Goal: Transaction & Acquisition: Purchase product/service

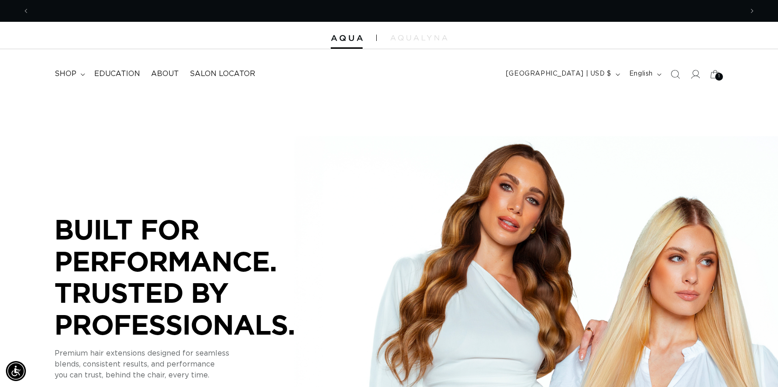
scroll to position [0, 713]
click at [64, 75] on span "shop" at bounding box center [66, 74] width 22 height 10
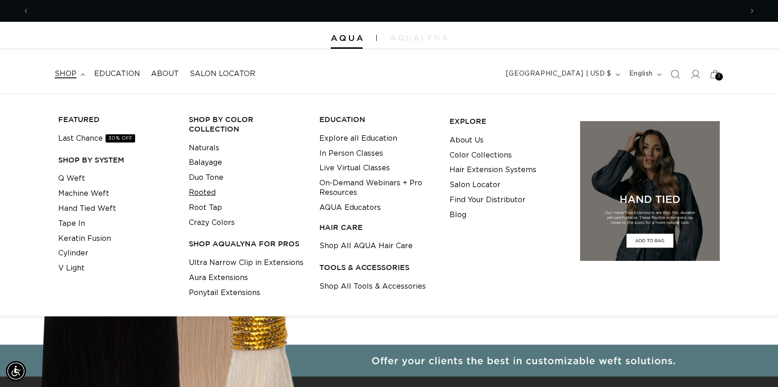
scroll to position [0, 1427]
click at [358, 287] on link "Shop All Tools & Accessories" at bounding box center [372, 286] width 106 height 15
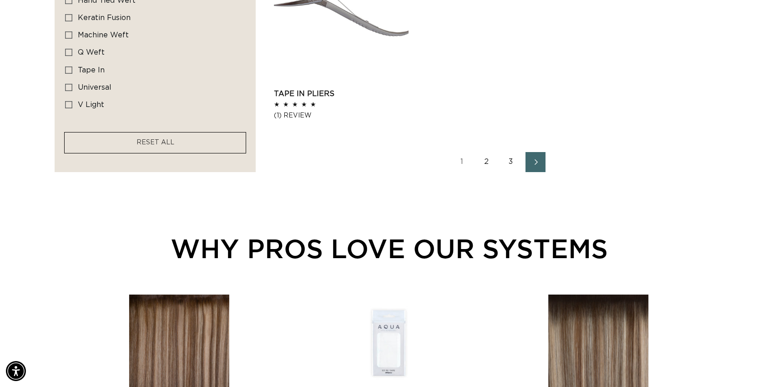
scroll to position [0, 1427]
click at [486, 160] on link "2" at bounding box center [486, 162] width 20 height 20
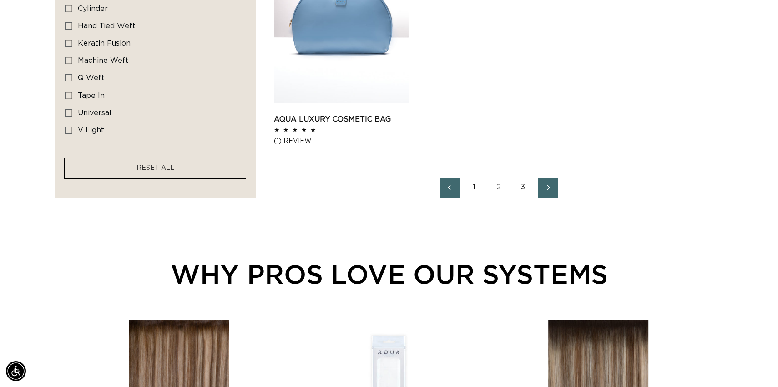
scroll to position [0, 1427]
click at [523, 185] on link "3" at bounding box center [523, 187] width 20 height 20
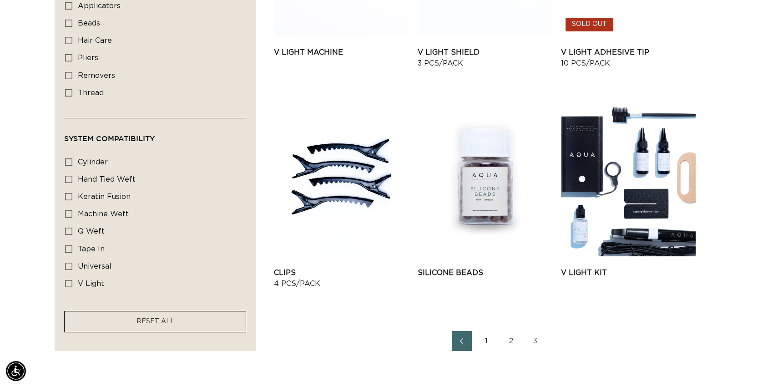
scroll to position [723, 0]
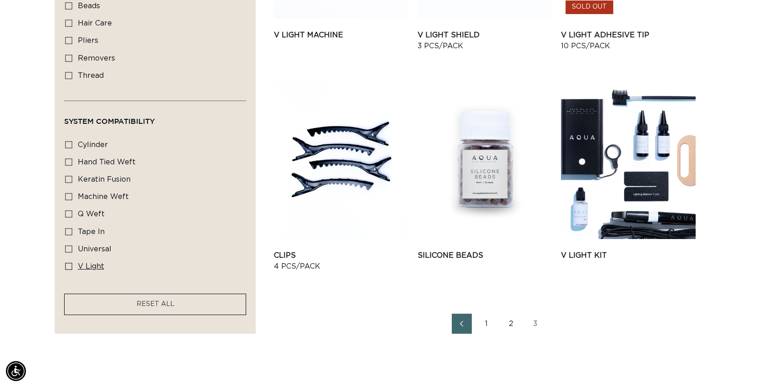
click at [68, 270] on label "v light v light (9 products)" at bounding box center [152, 266] width 175 height 17
click at [68, 270] on input "v light v light (9 products)" at bounding box center [68, 266] width 7 height 7
checkbox input "true"
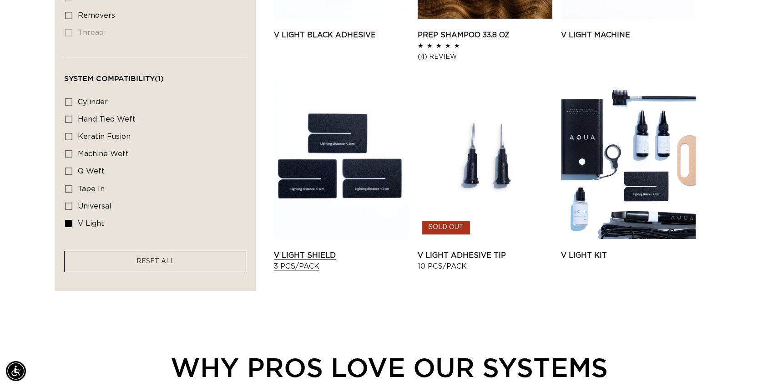
scroll to position [0, 713]
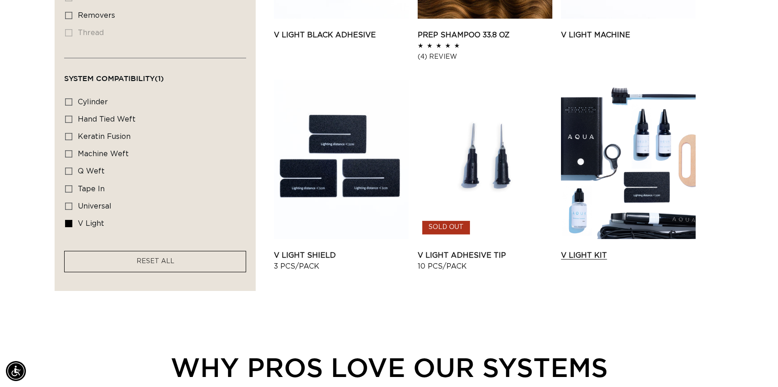
click at [590, 250] on link "V Light Kit" at bounding box center [628, 255] width 135 height 11
